Goal: Information Seeking & Learning: Learn about a topic

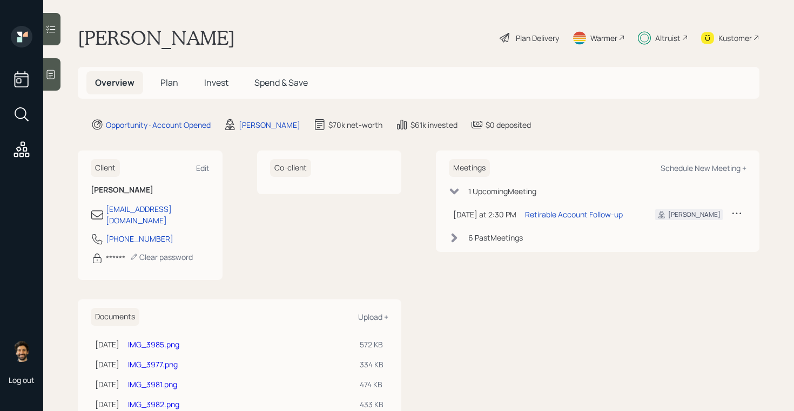
click at [662, 31] on div "Altruist" at bounding box center [663, 38] width 50 height 24
click at [215, 89] on h5 "Invest" at bounding box center [216, 82] width 42 height 23
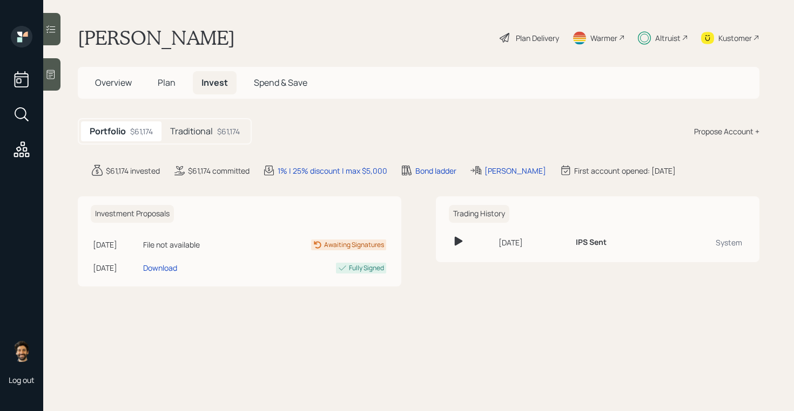
click at [206, 137] on div "Traditional $61,174" at bounding box center [204, 131] width 87 height 20
